Goal: Transaction & Acquisition: Download file/media

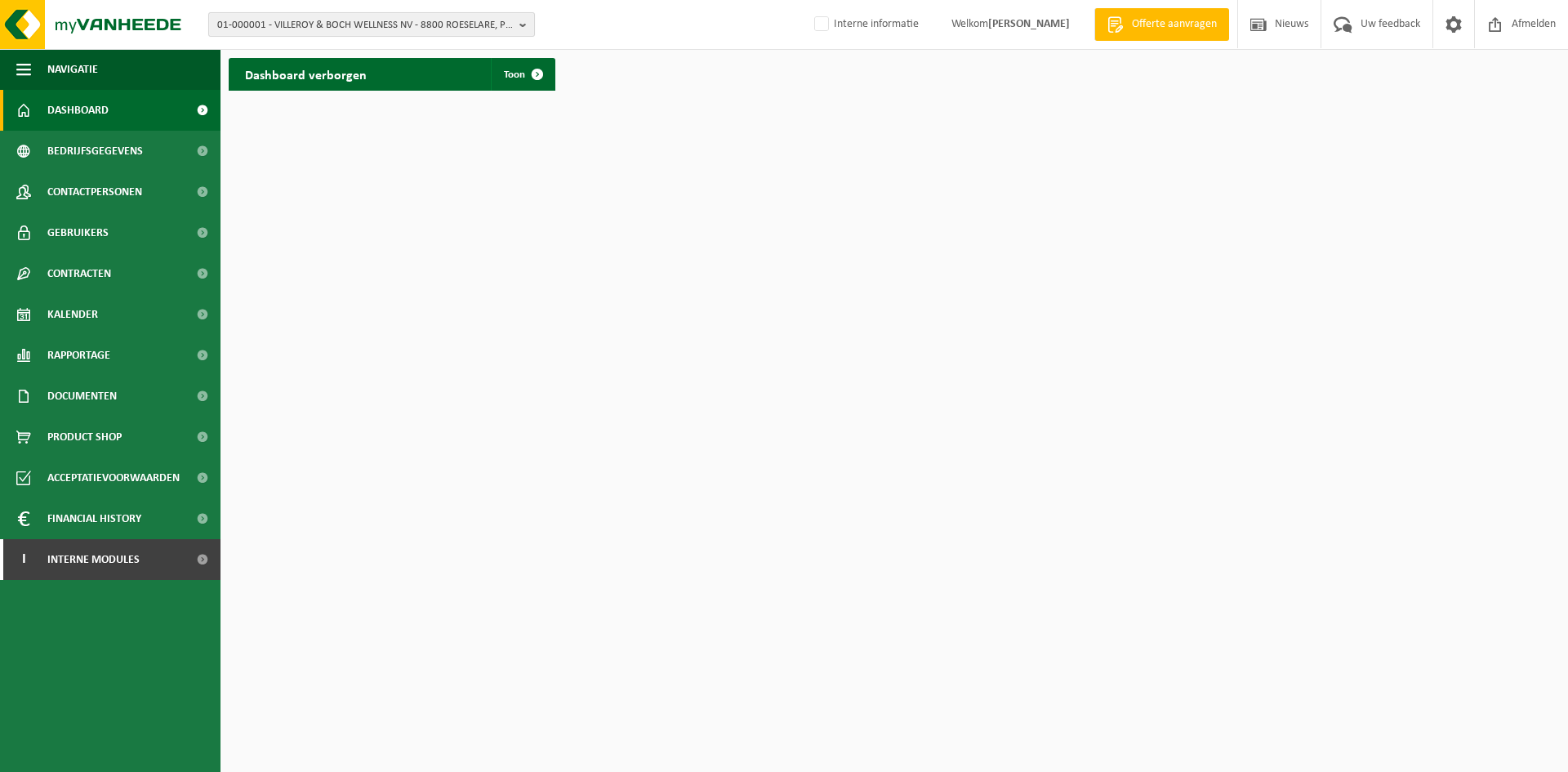
click at [420, 30] on span "01-000001 - VILLEROY & BOCH WELLNESS NV - 8800 ROESELARE, POPULIERSTRAAT 1" at bounding box center [365, 25] width 296 height 25
paste input "01-089092"
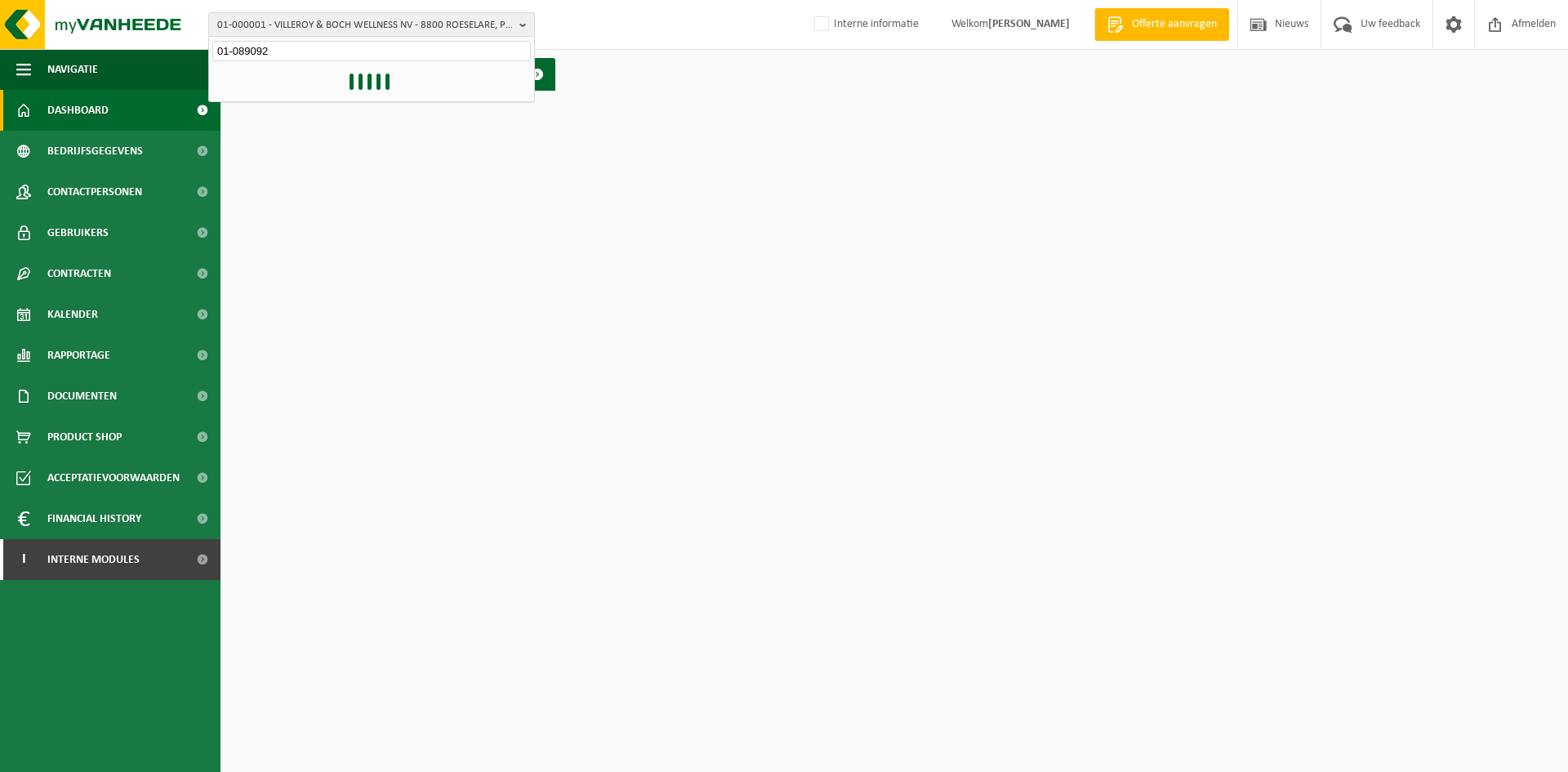
type input "01-089092"
click at [357, 72] on strong "01-089092 - MAUDRITEX SERVICES BV - 8540 DEERLIJK, VICHTESTEENWEG 35" at bounding box center [344, 74] width 254 height 12
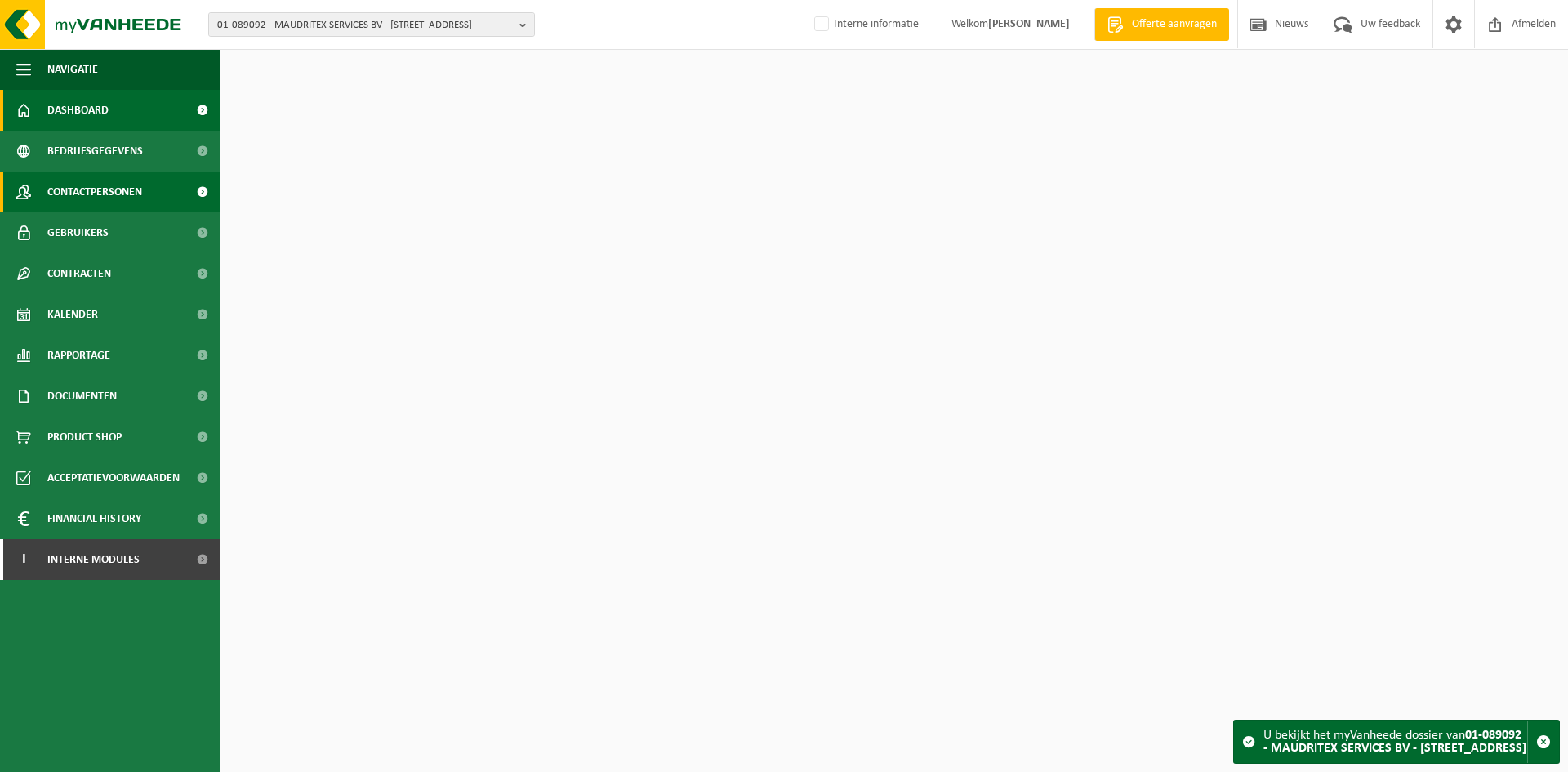
click at [81, 185] on span "Contactpersonen" at bounding box center [94, 192] width 95 height 41
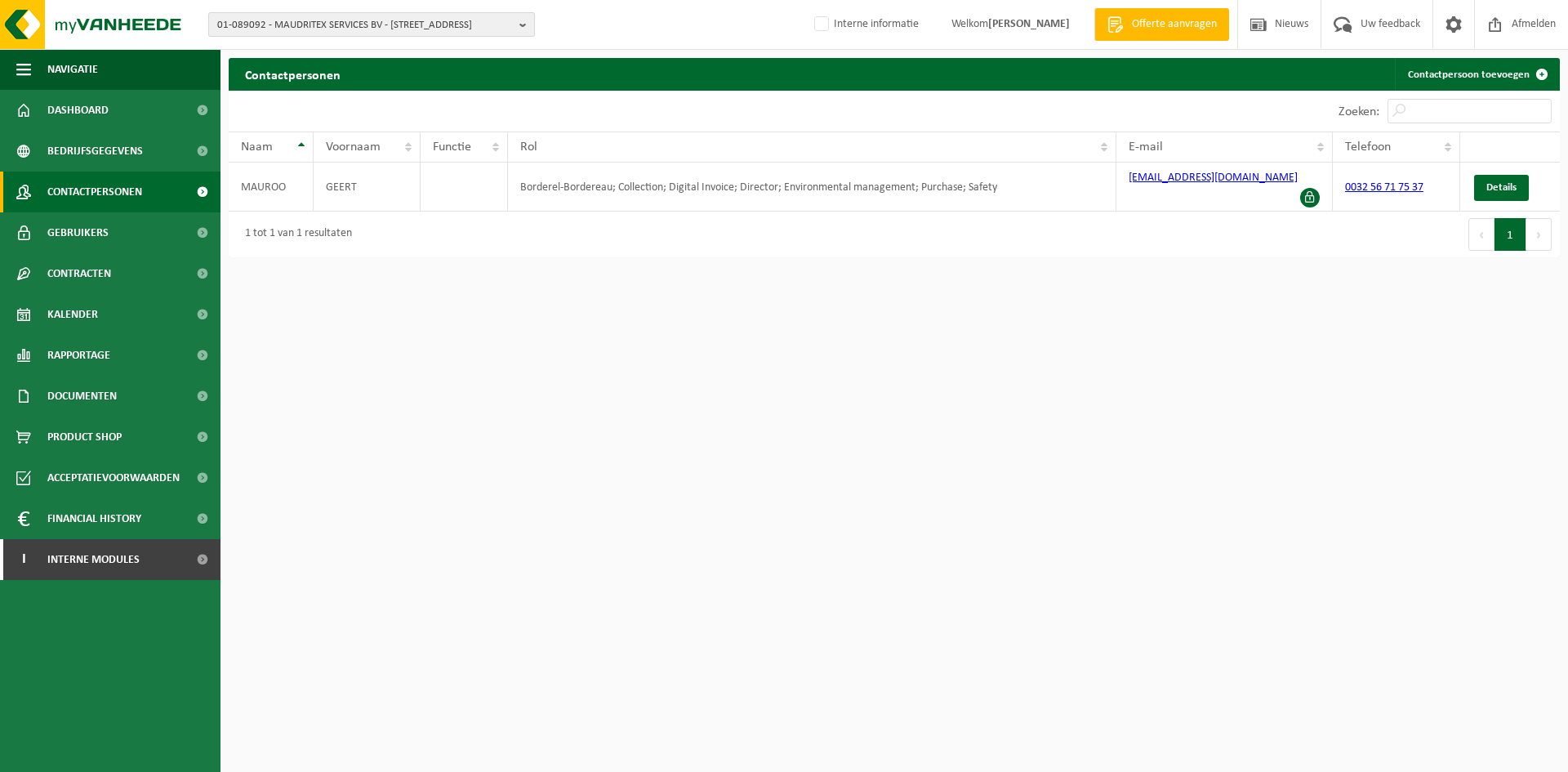
click at [399, 14] on span "01-089092 - MAUDRITEX SERVICES BV - 8540 DEERLIJK, VICHTESTEENWEG 35" at bounding box center [365, 25] width 296 height 25
paste input "01-050016"
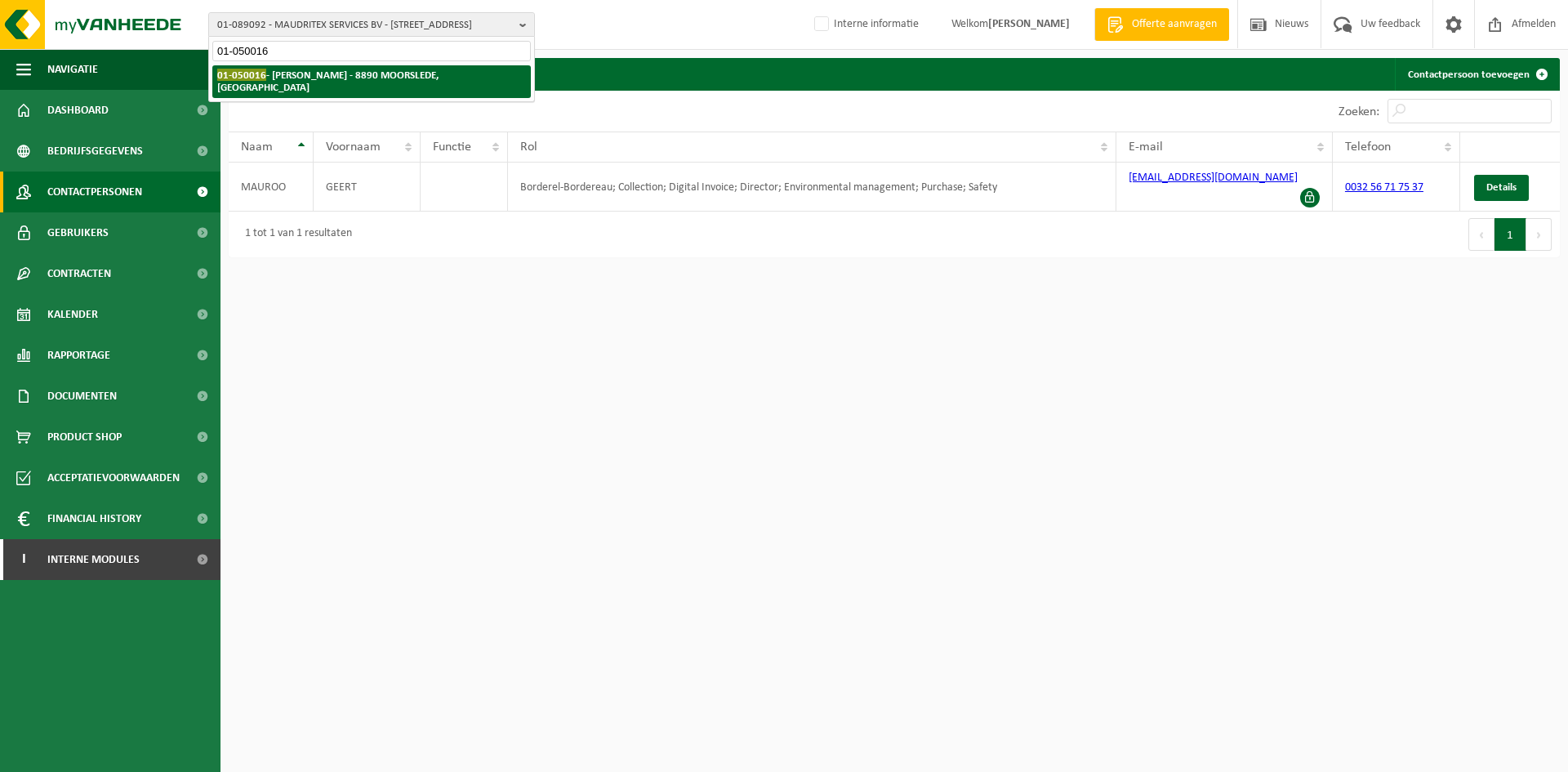
type input "01-050016"
click at [365, 82] on li "01-050016 - DELEU MARC - 8890 MOORSLEDE, BLOEMHOEKSTRAAT 4" at bounding box center [371, 81] width 318 height 32
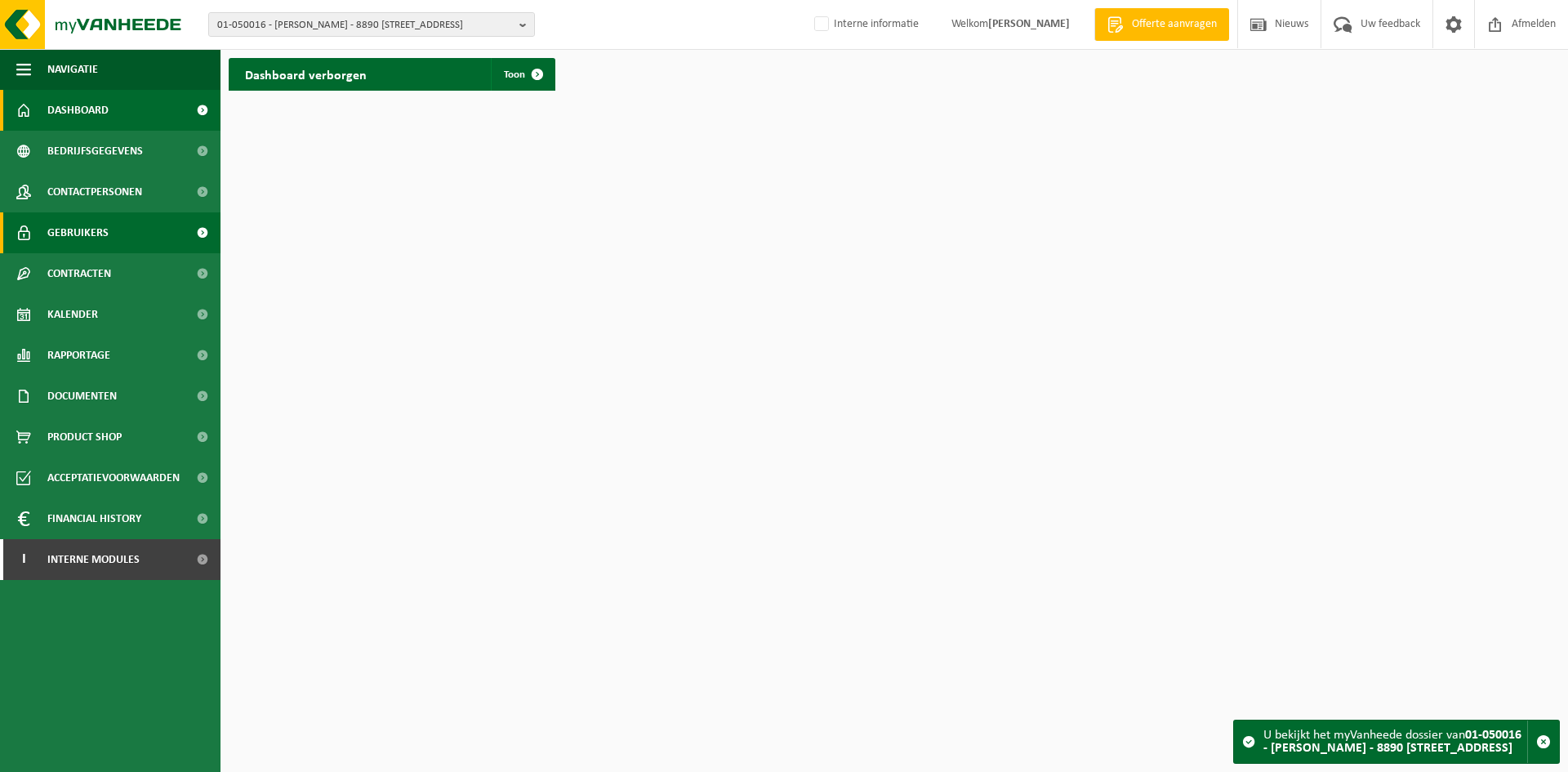
click at [117, 220] on link "Gebruikers" at bounding box center [110, 232] width 220 height 41
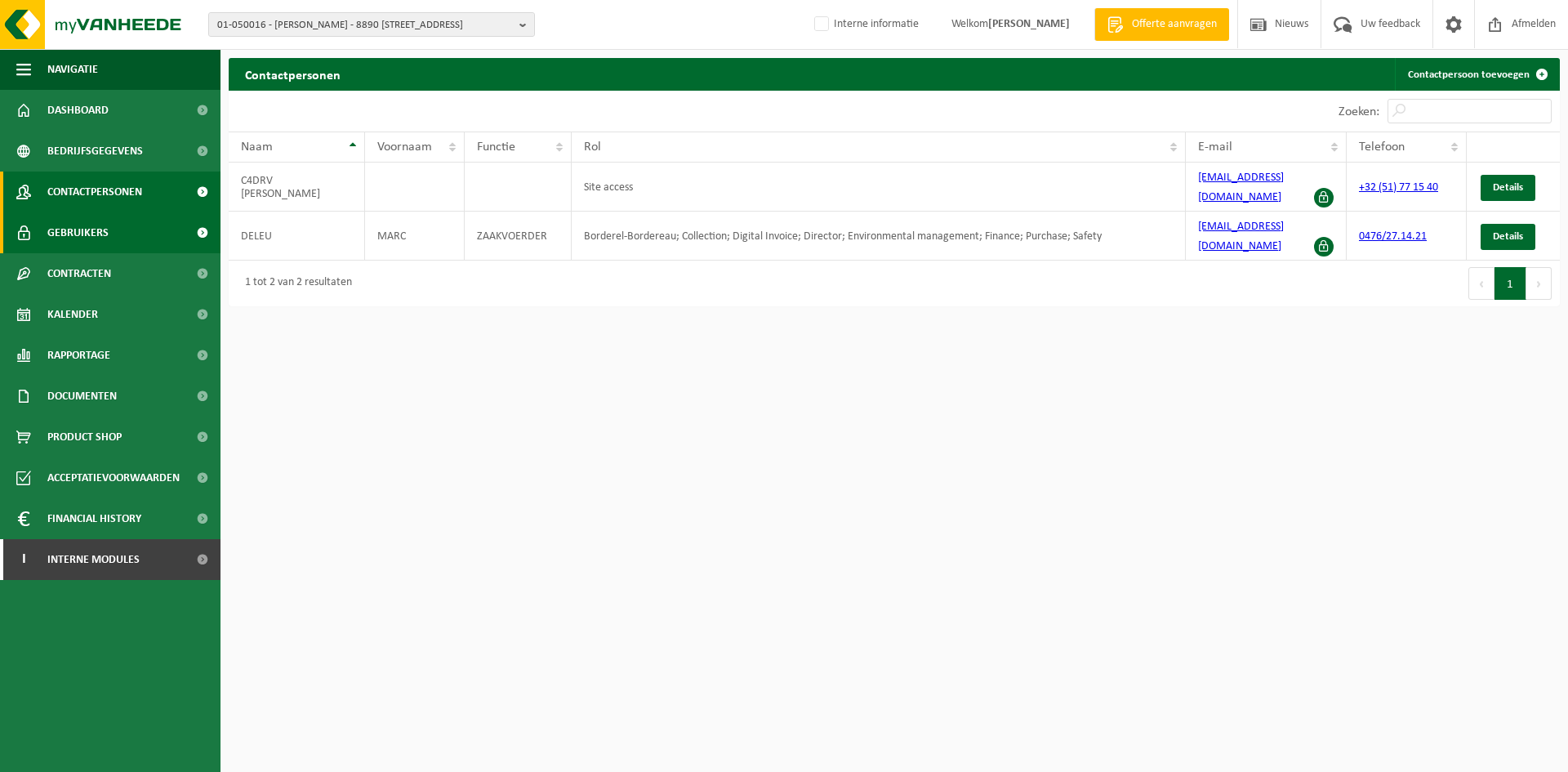
click at [95, 225] on span "Gebruikers" at bounding box center [77, 232] width 61 height 41
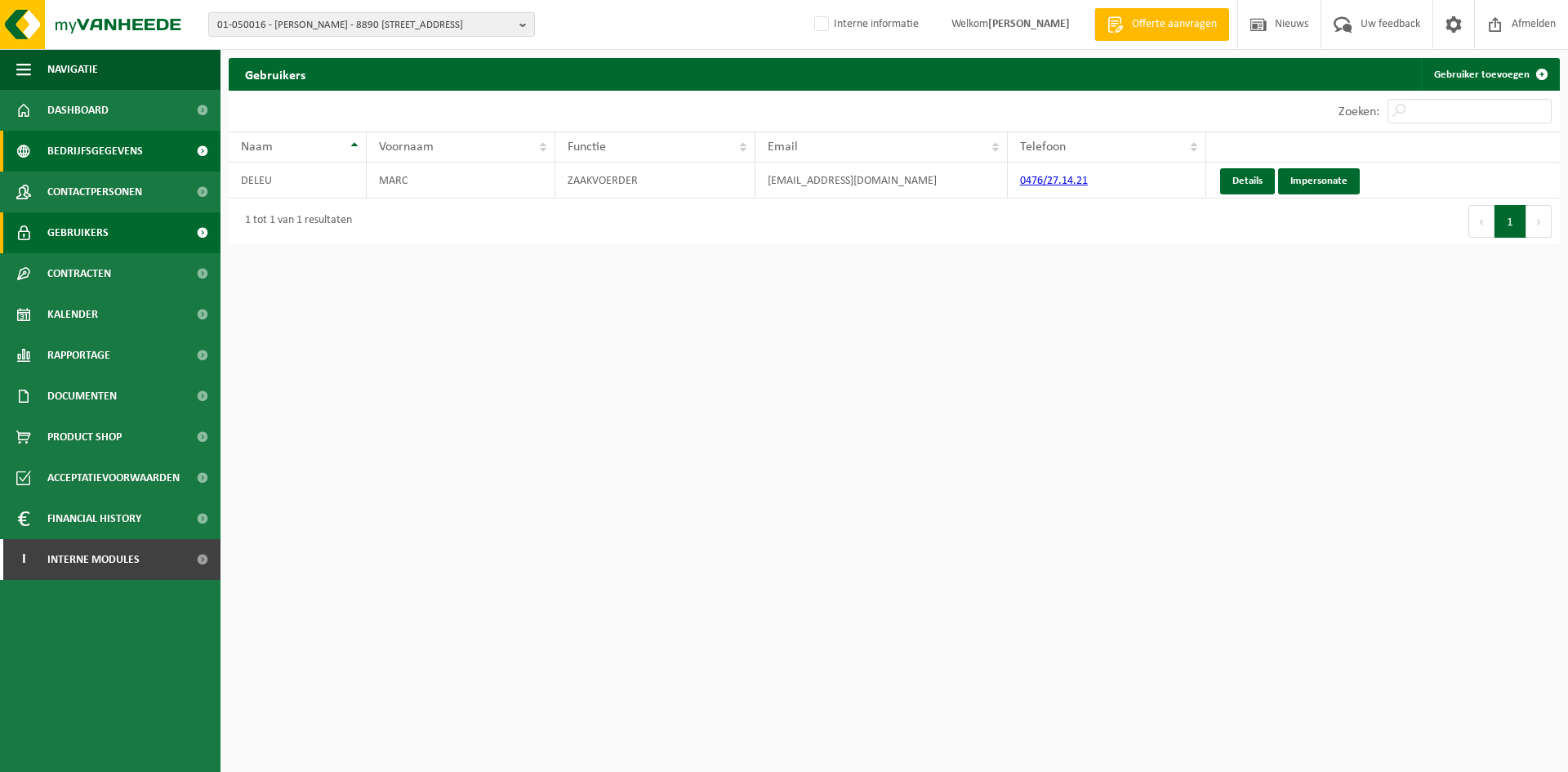
click at [121, 145] on span "Bedrijfsgegevens" at bounding box center [95, 151] width 96 height 41
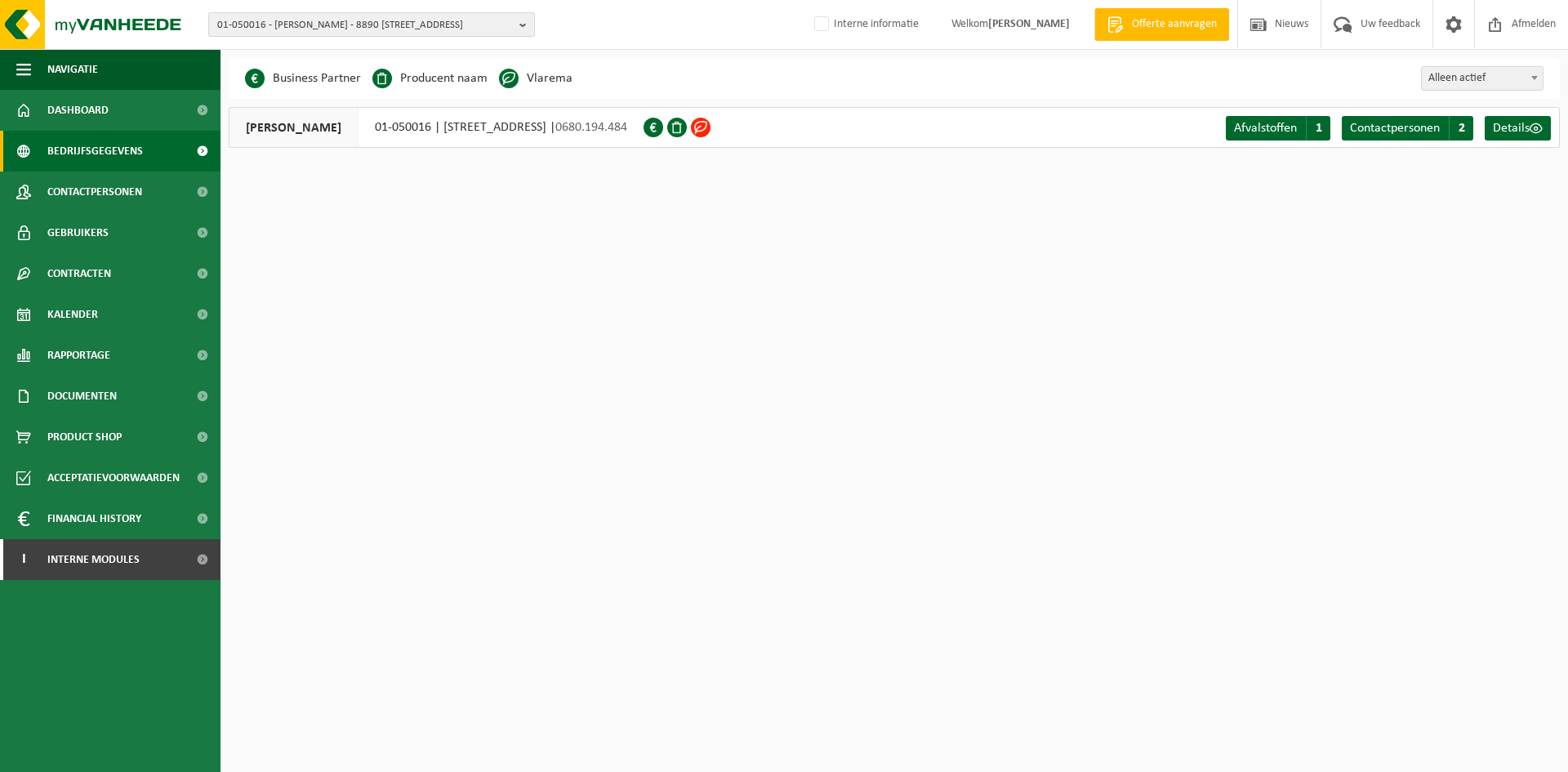
click at [402, 18] on span "01-050016 - DELEU MARC - 8890 MOORSLEDE, BLOEMHOEKSTRAAT 4" at bounding box center [365, 25] width 296 height 25
paste input "01-089092"
type input "01-089092"
click at [339, 79] on strong "01-089092 - MAUDRITEX SERVICES BV - 8540 DEERLIJK, VICHTESTEENWEG 35" at bounding box center [344, 74] width 254 height 12
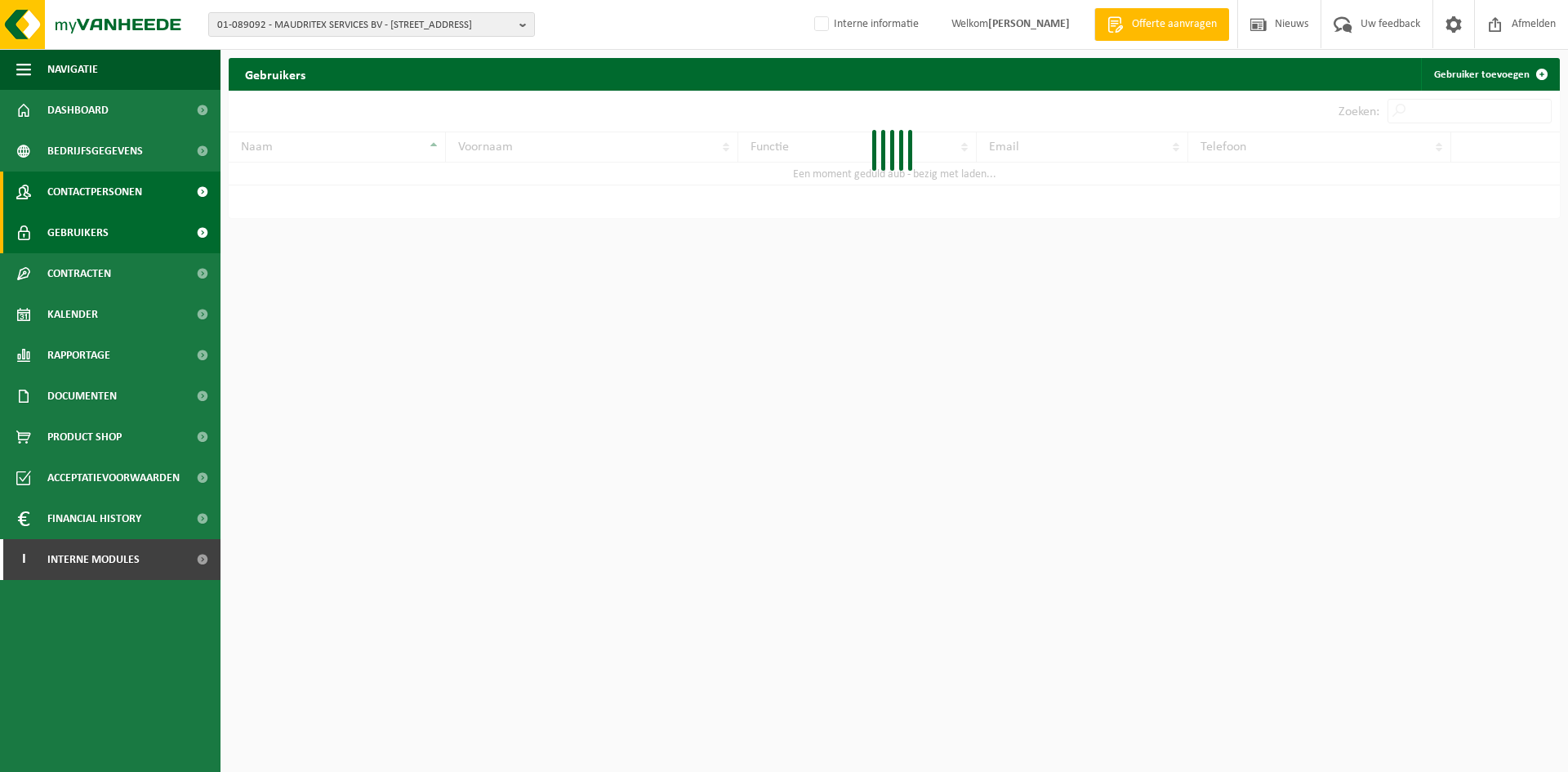
click at [106, 188] on span "Contactpersonen" at bounding box center [94, 192] width 95 height 41
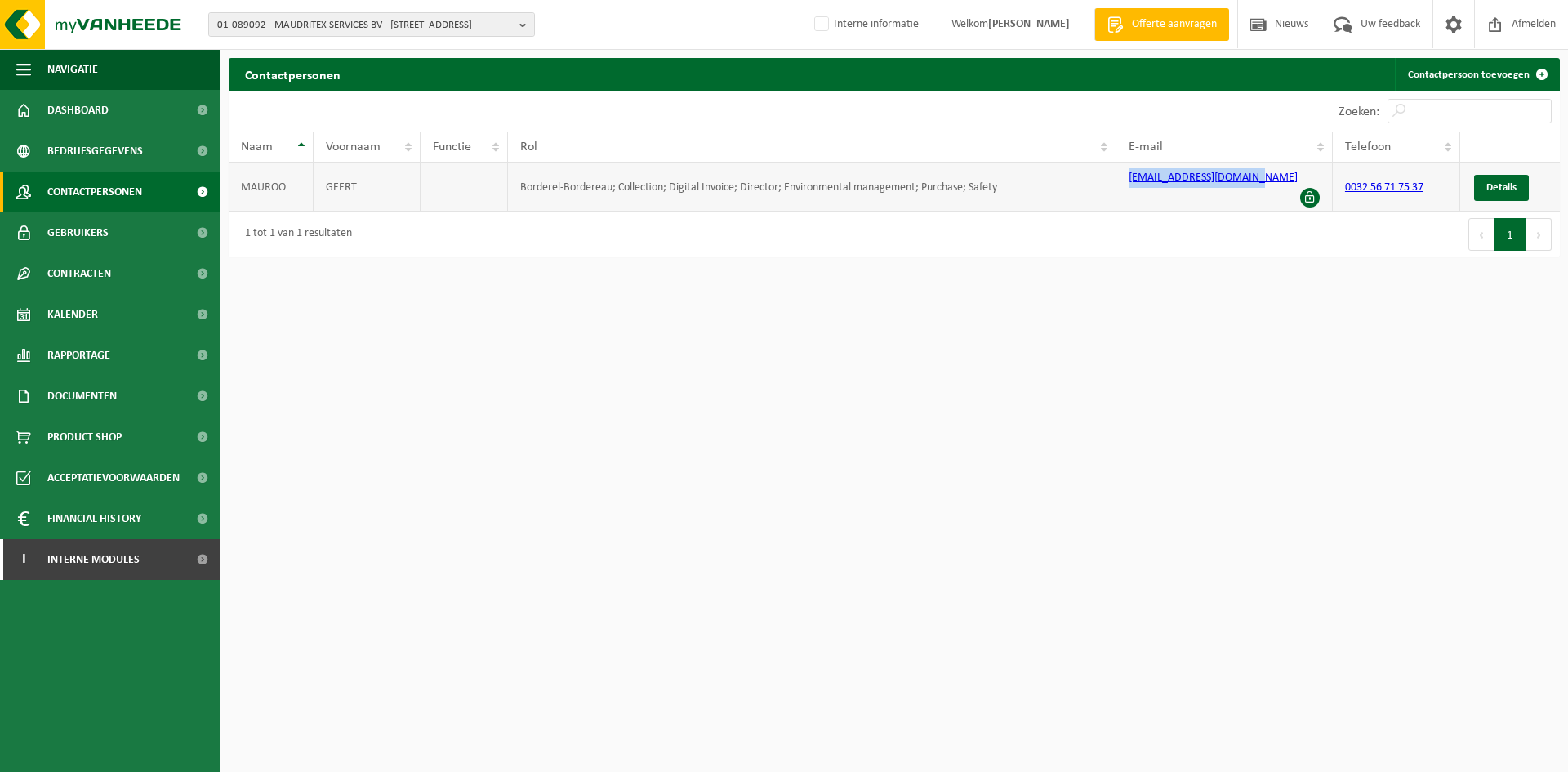
drag, startPoint x: 1216, startPoint y: 184, endPoint x: 1124, endPoint y: 184, distance: 92.0
click at [1124, 184] on td "geertmauroo@hotmail.com" at bounding box center [1224, 186] width 217 height 49
copy link "geertmauroo@hotmail.com"
click at [1305, 305] on html "01-089092 - MAUDRITEX SERVICES BV - 8540 DEERLIJK, VICHTESTEENWEG 35 01-089092 …" at bounding box center [784, 386] width 1568 height 772
click at [239, 26] on span "01-089092 - MAUDRITEX SERVICES BV - 8540 DEERLIJK, VICHTESTEENWEG 35" at bounding box center [365, 25] width 296 height 25
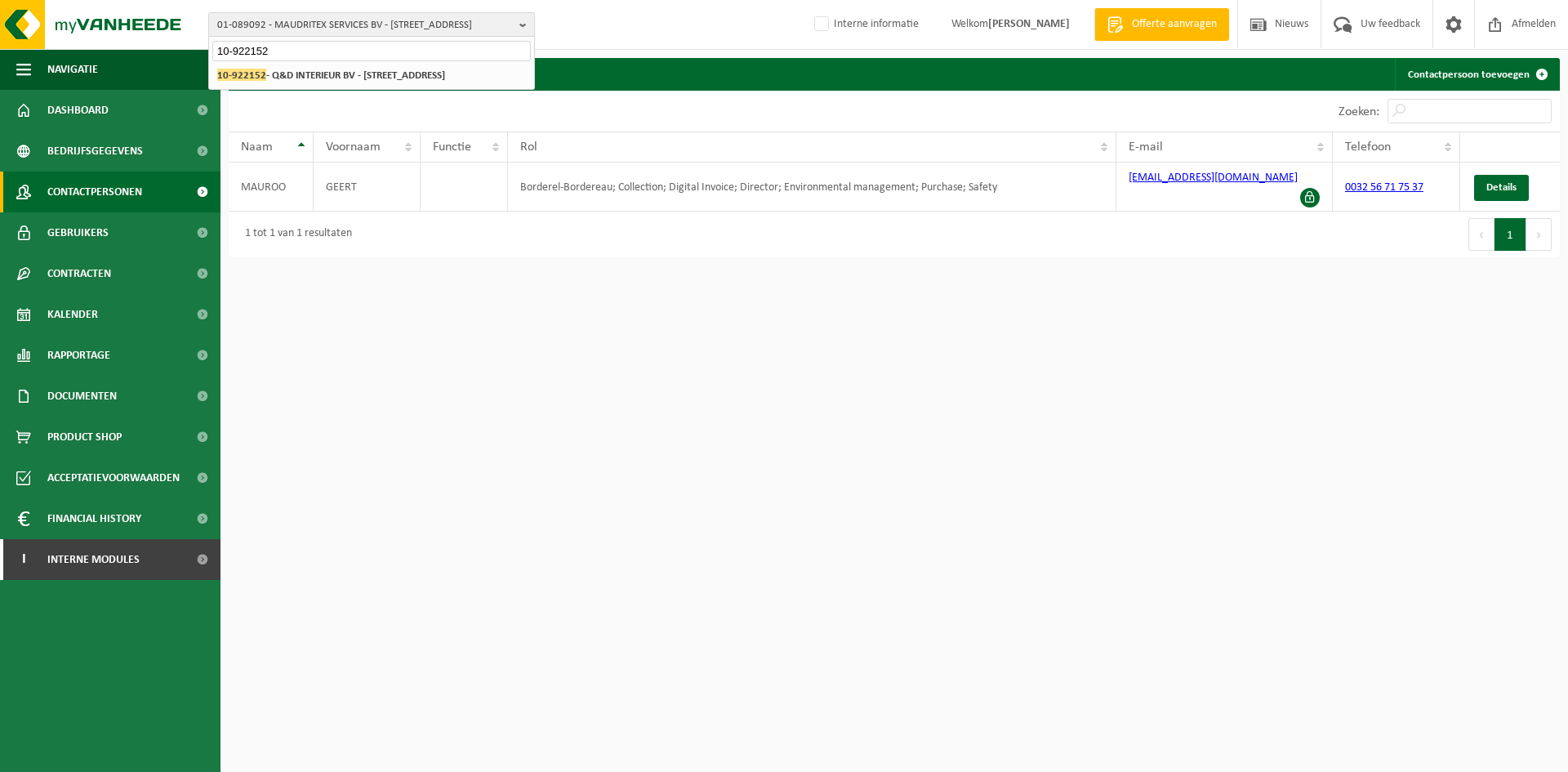
type input "10-922152"
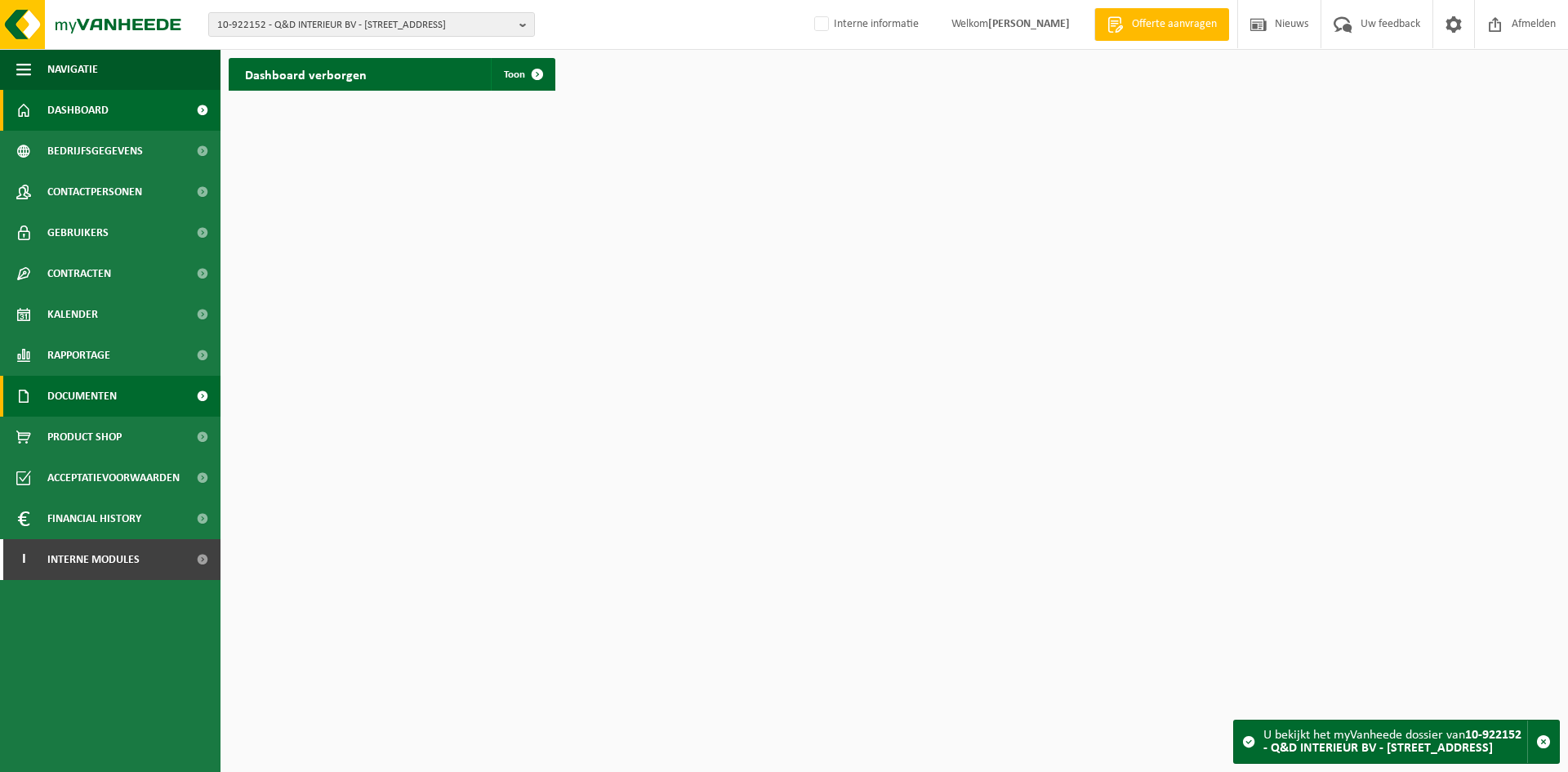
click at [112, 392] on span "Documenten" at bounding box center [81, 396] width 69 height 41
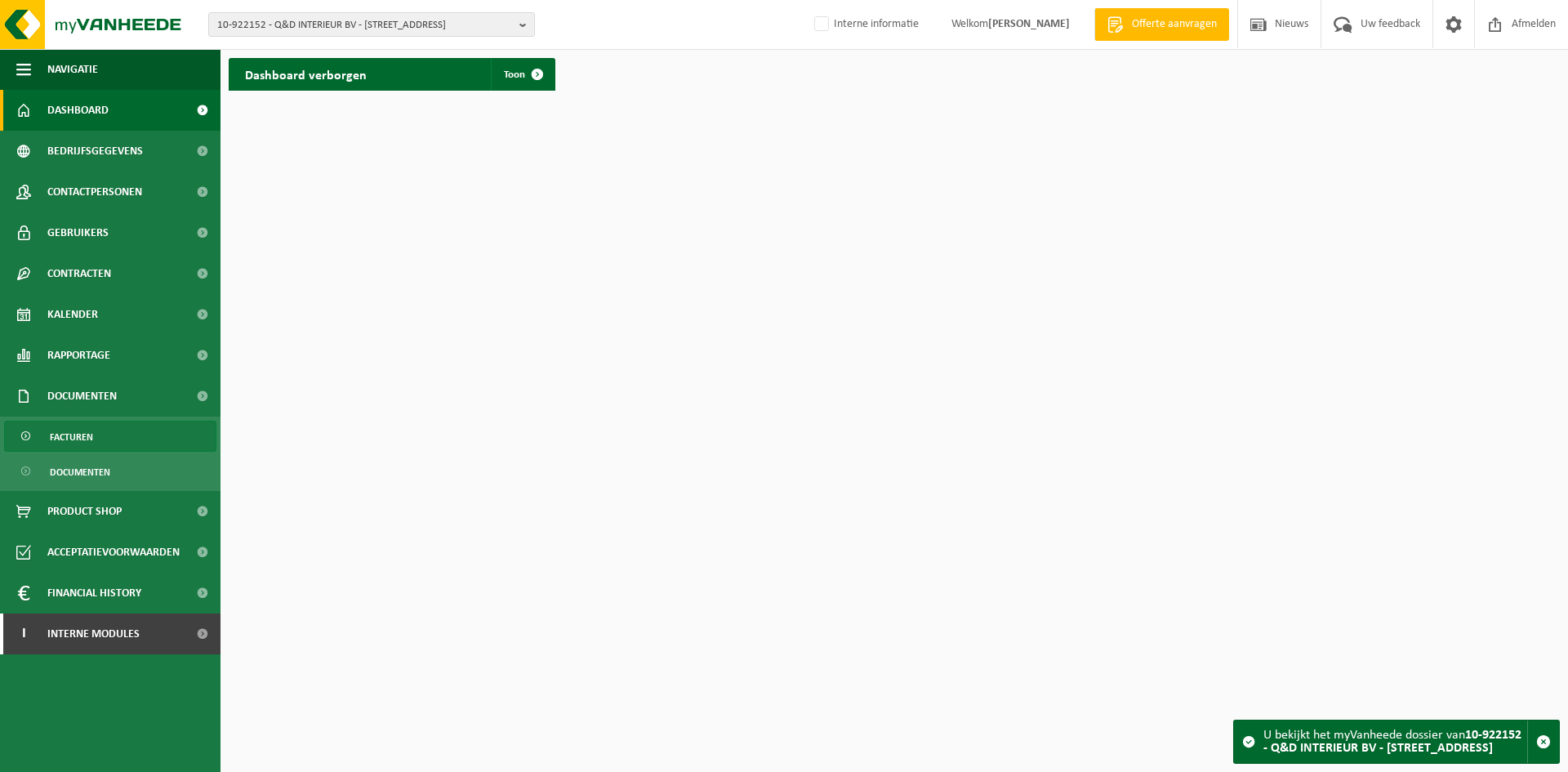
click at [117, 437] on link "Facturen" at bounding box center [110, 436] width 212 height 31
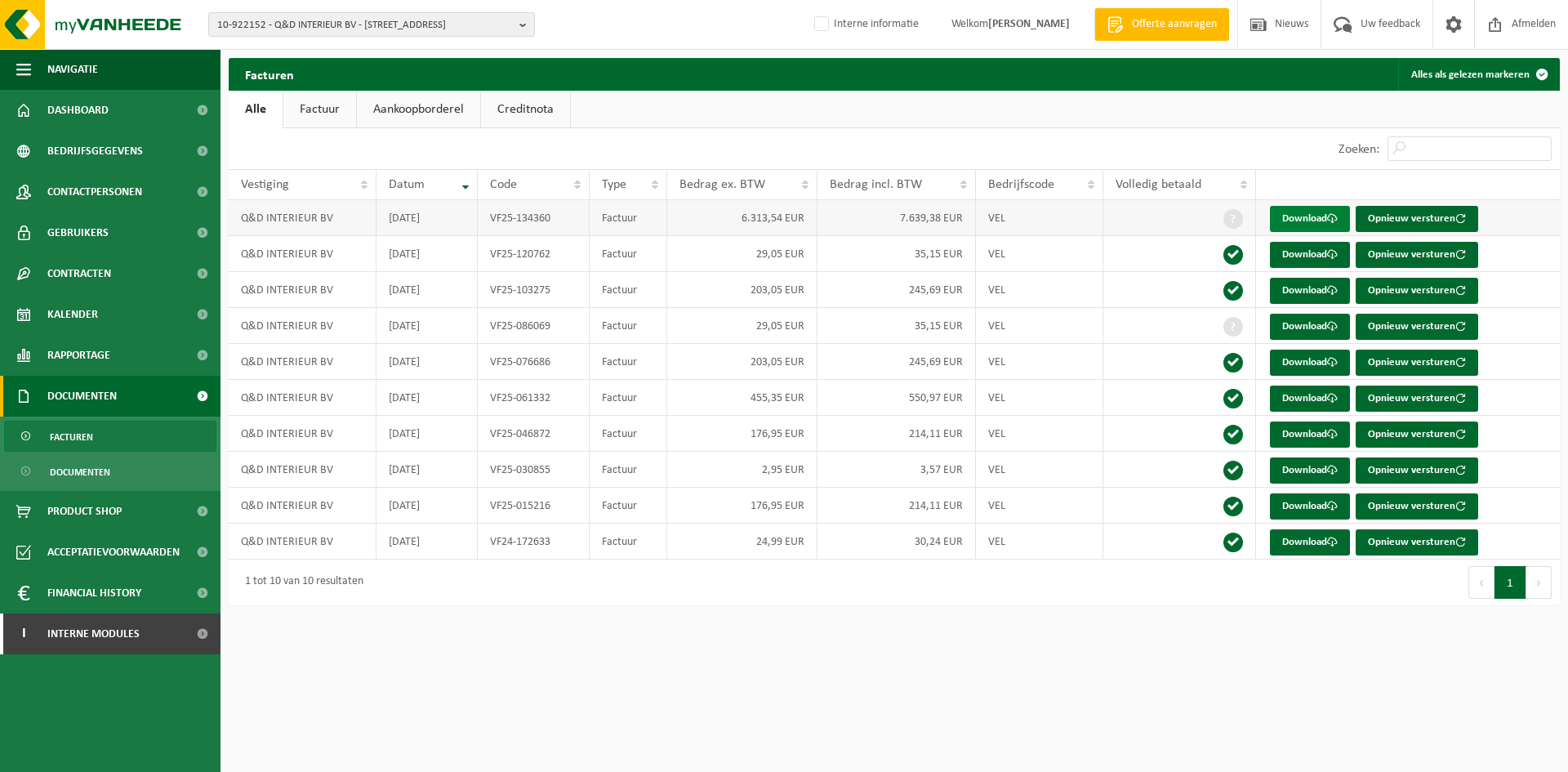
click at [1322, 219] on link "Download" at bounding box center [1310, 219] width 80 height 26
